Goal: Task Accomplishment & Management: Use online tool/utility

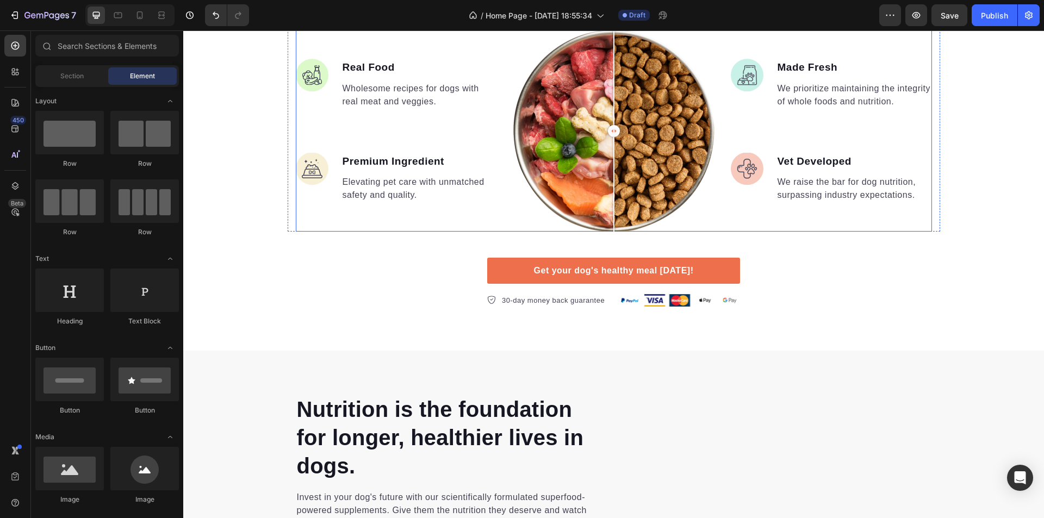
scroll to position [978, 0]
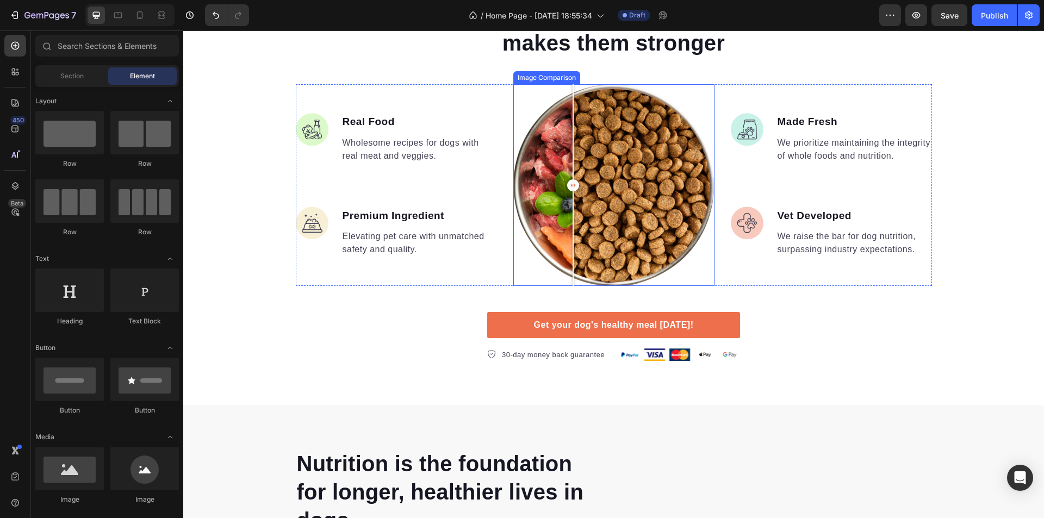
click at [579, 185] on div at bounding box center [573, 185] width 12 height 12
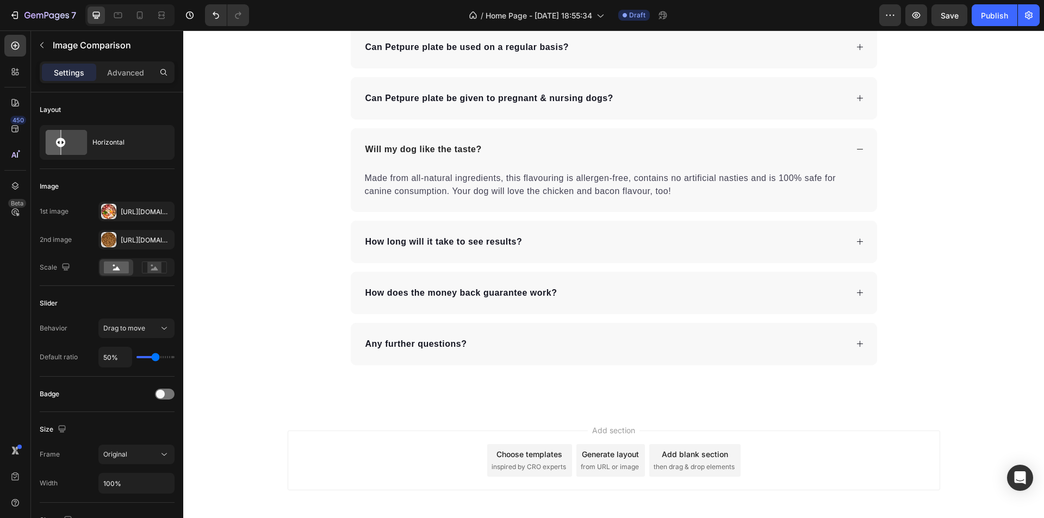
scroll to position [3680, 0]
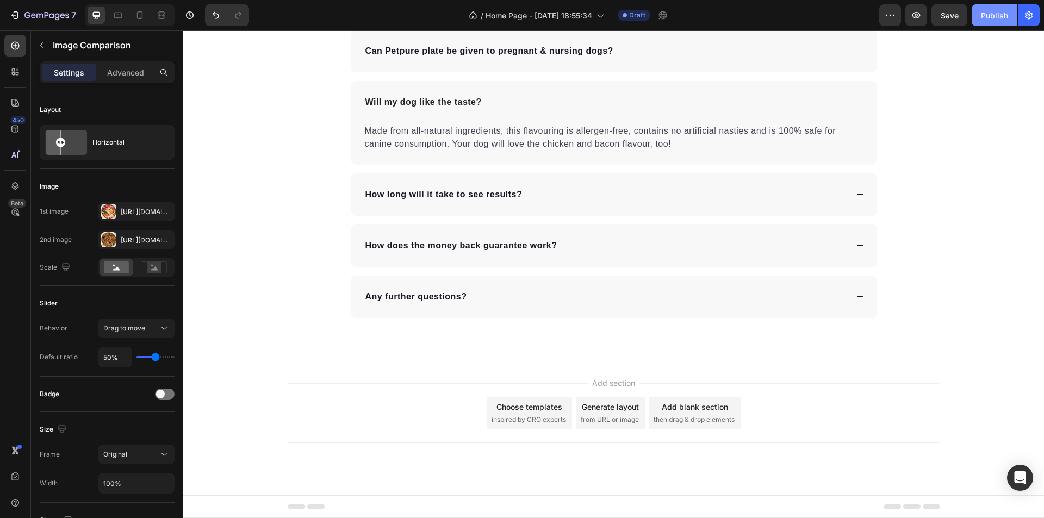
click at [989, 10] on div "Publish" at bounding box center [994, 15] width 27 height 11
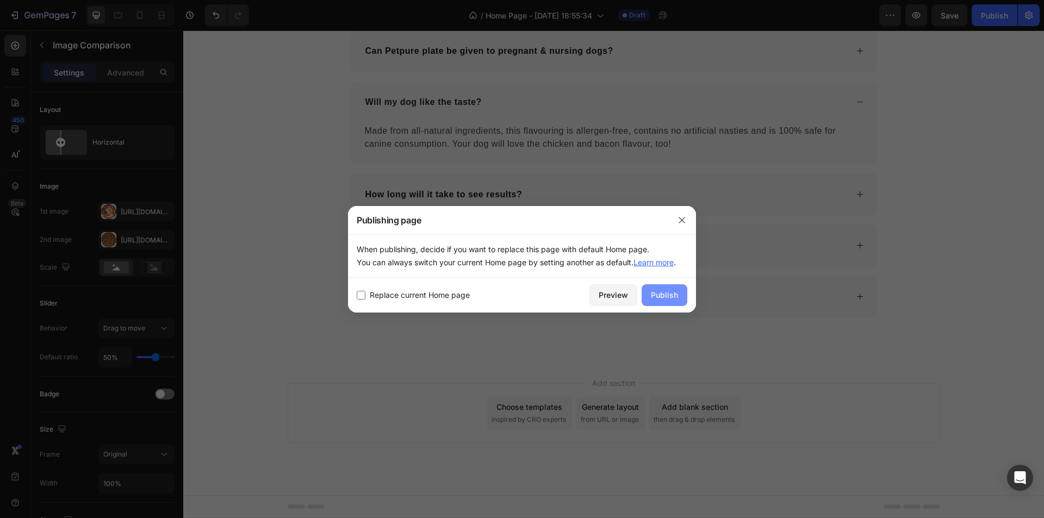
click at [676, 299] on div "Publish" at bounding box center [664, 294] width 27 height 11
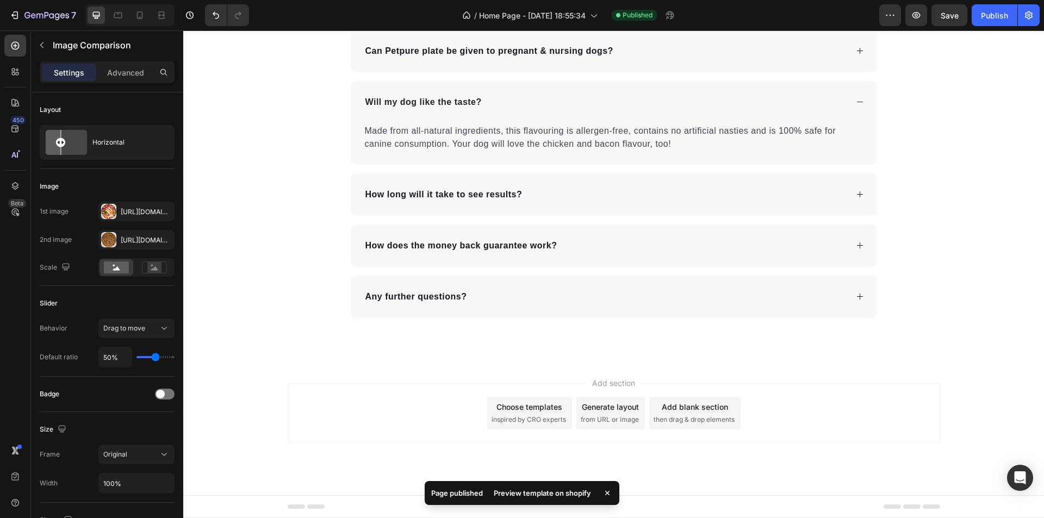
click at [533, 497] on div "Preview template on shopify" at bounding box center [542, 492] width 110 height 15
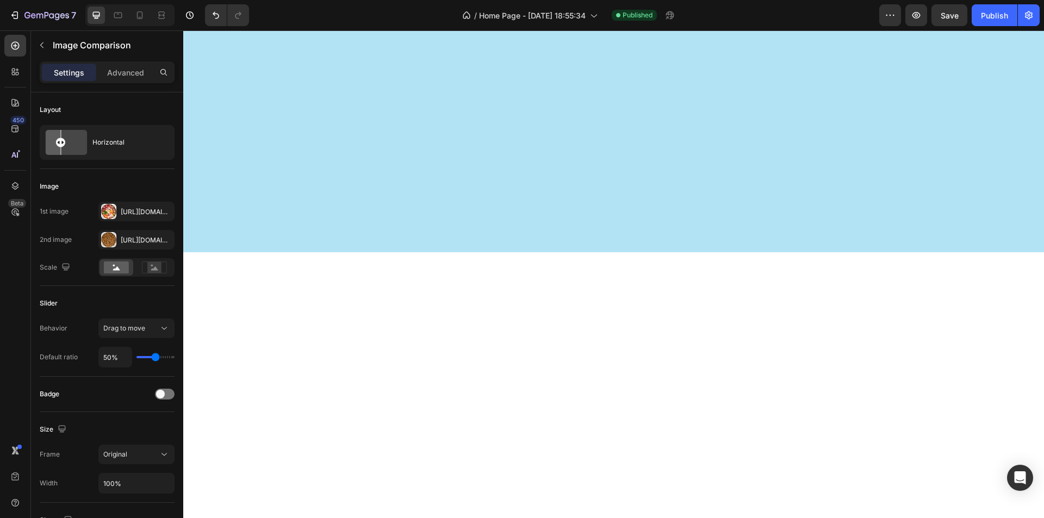
scroll to position [0, 0]
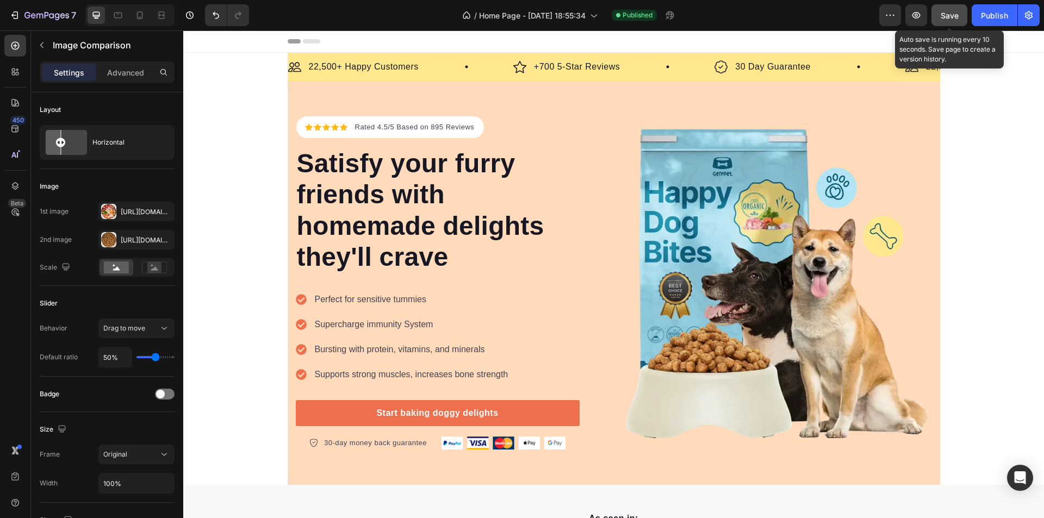
click at [959, 15] on button "Save" at bounding box center [949, 15] width 36 height 22
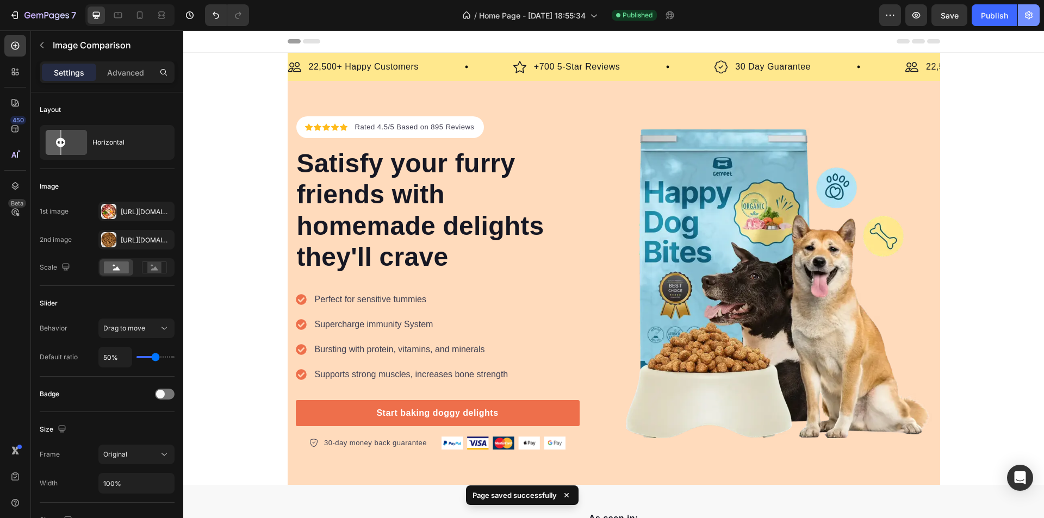
click at [1028, 16] on icon "button" at bounding box center [1029, 15] width 8 height 8
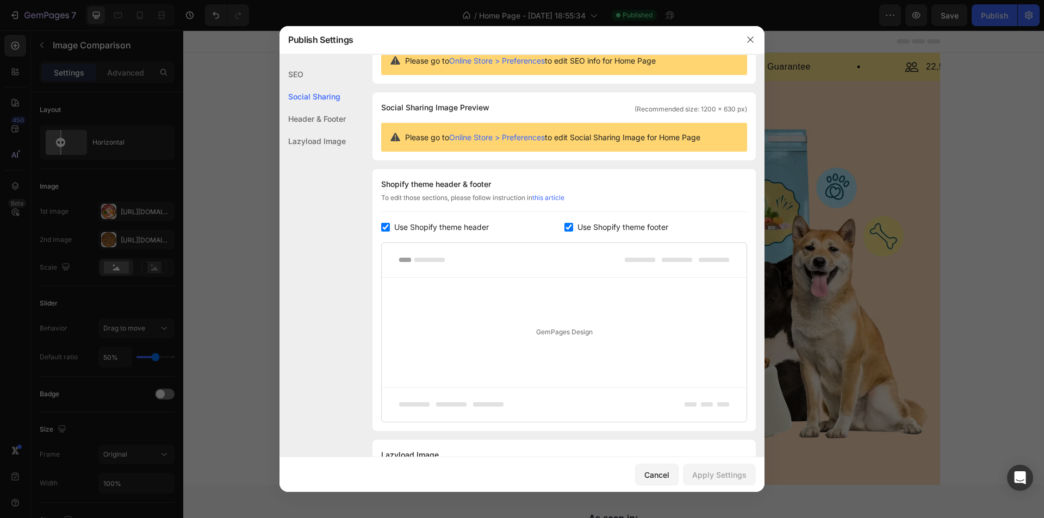
scroll to position [97, 0]
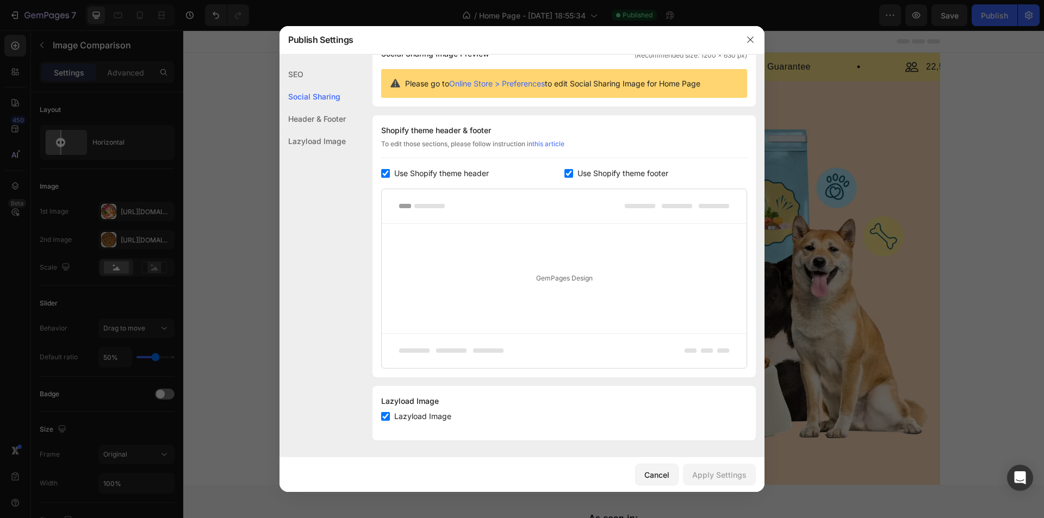
click at [321, 130] on div "Header & Footer" at bounding box center [312, 141] width 66 height 22
click at [315, 145] on div "Lazyload Image" at bounding box center [312, 141] width 66 height 22
drag, startPoint x: 756, startPoint y: 36, endPoint x: 572, endPoint y: 5, distance: 186.2
click at [756, 36] on button "button" at bounding box center [749, 39] width 17 height 17
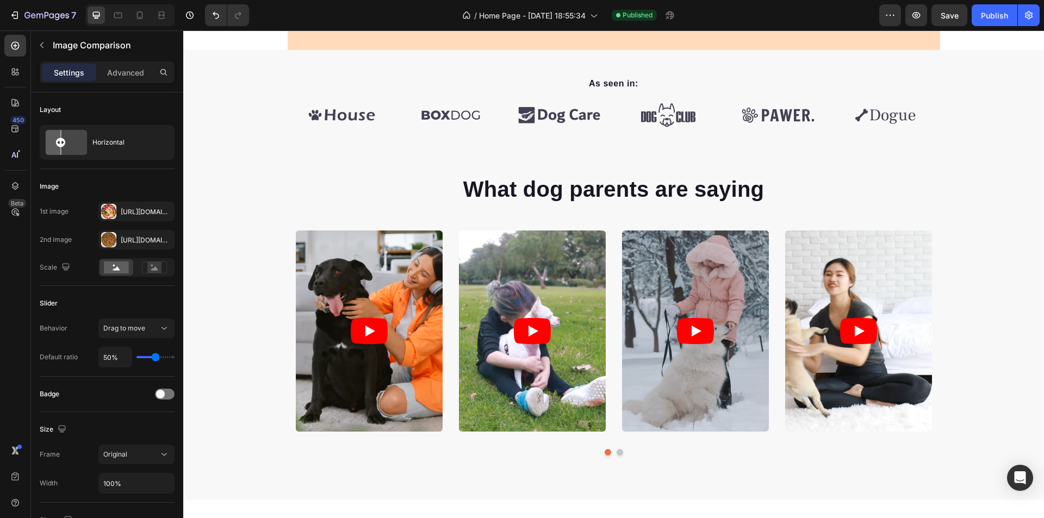
scroll to position [381, 0]
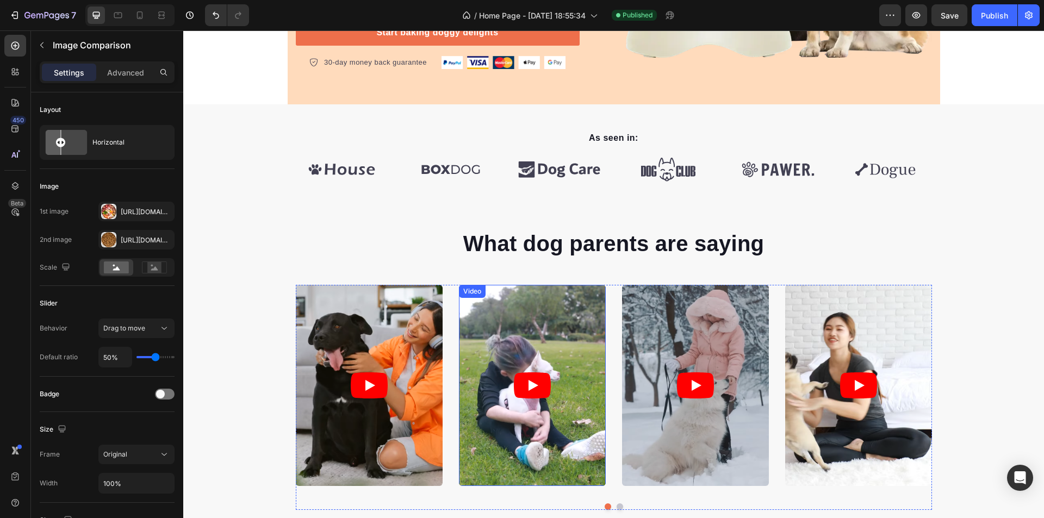
click at [540, 390] on icon "Play" at bounding box center [532, 385] width 37 height 26
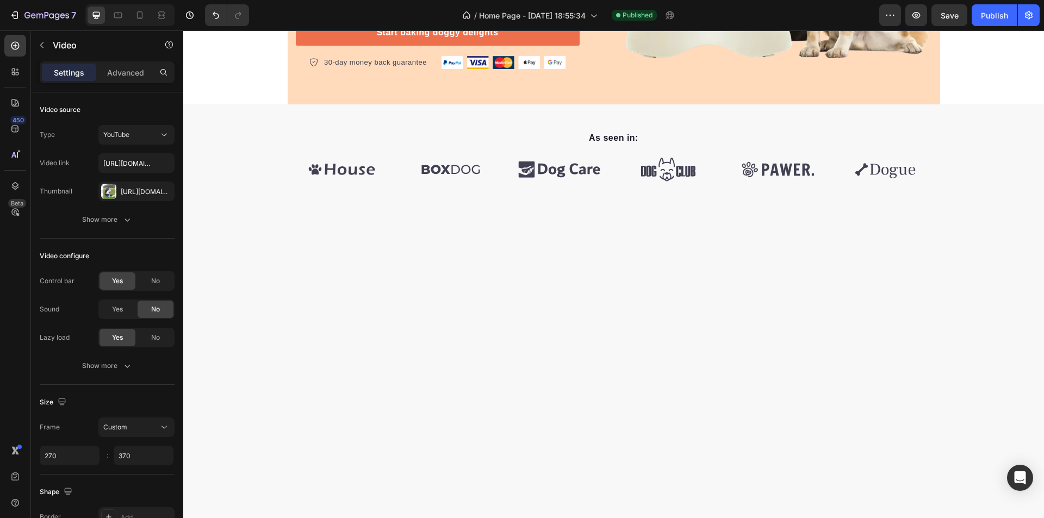
scroll to position [0, 0]
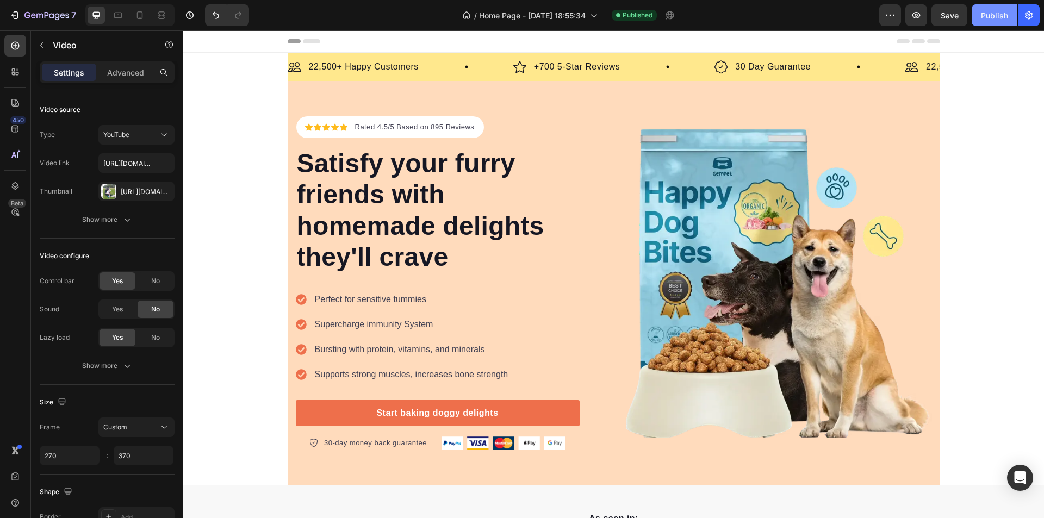
click at [1002, 21] on div "Publish" at bounding box center [994, 15] width 27 height 11
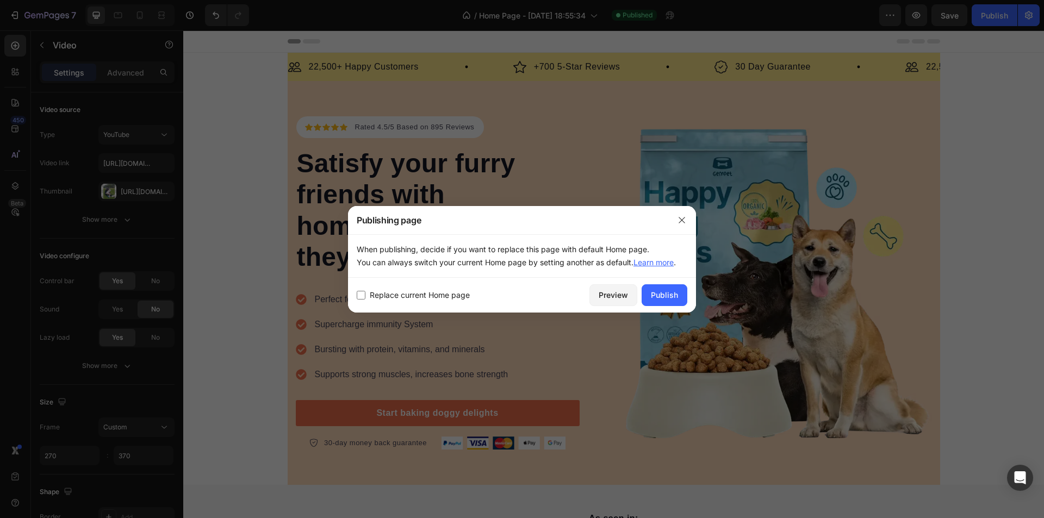
click at [448, 296] on span "Replace current Home page" at bounding box center [420, 295] width 100 height 13
checkbox input "true"
click at [665, 302] on button "Publish" at bounding box center [664, 295] width 46 height 22
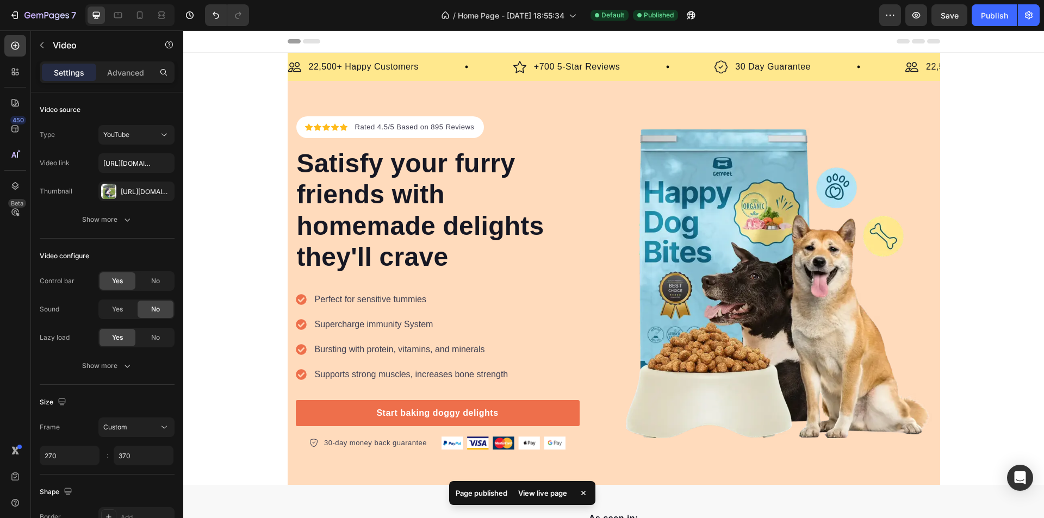
click at [548, 502] on div "Page published View live page" at bounding box center [522, 493] width 146 height 24
click at [547, 500] on div "View live page" at bounding box center [543, 492] width 62 height 15
